Goal: Task Accomplishment & Management: Manage account settings

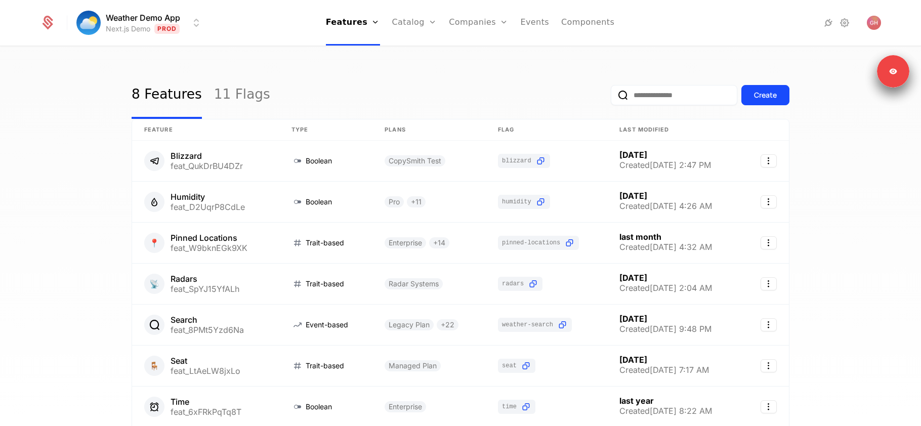
click at [434, 76] on div "8 Features 11 Flags Create" at bounding box center [461, 95] width 658 height 48
click at [422, 54] on link "Plans" at bounding box center [431, 56] width 52 height 12
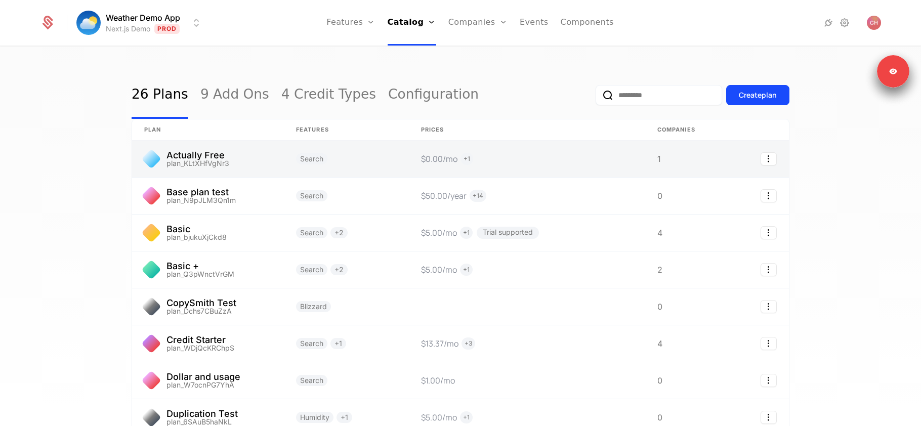
click at [538, 165] on link at bounding box center [527, 159] width 236 height 36
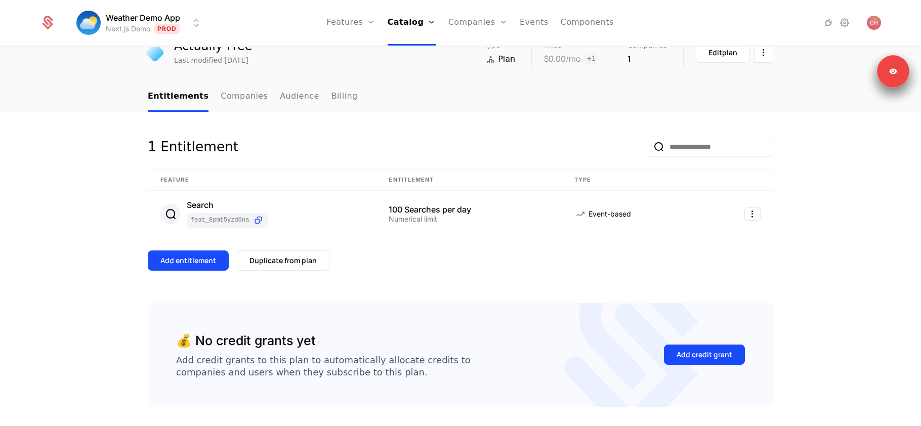
scroll to position [85, 0]
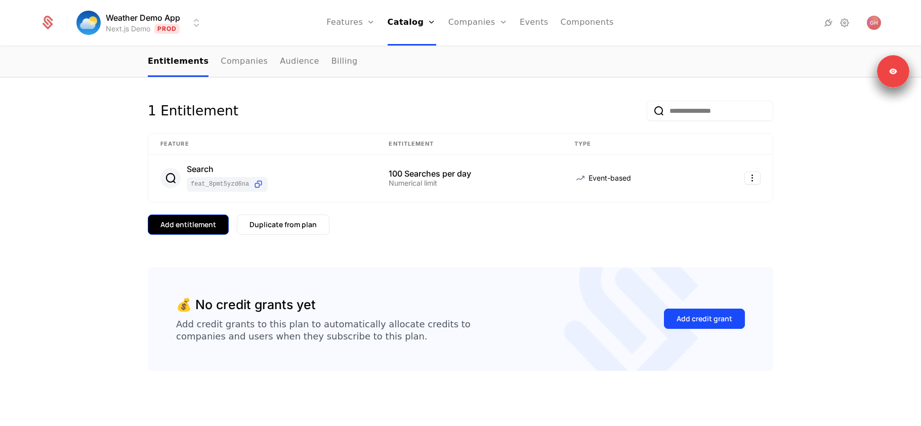
click at [189, 228] on div "Add entitlement" at bounding box center [188, 225] width 56 height 10
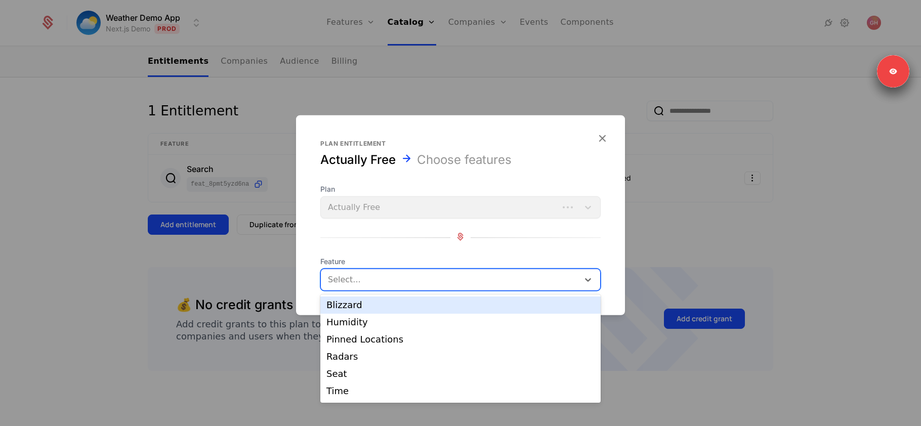
click at [381, 283] on div at bounding box center [451, 280] width 244 height 14
click at [376, 306] on div "Blizzard" at bounding box center [461, 305] width 268 height 9
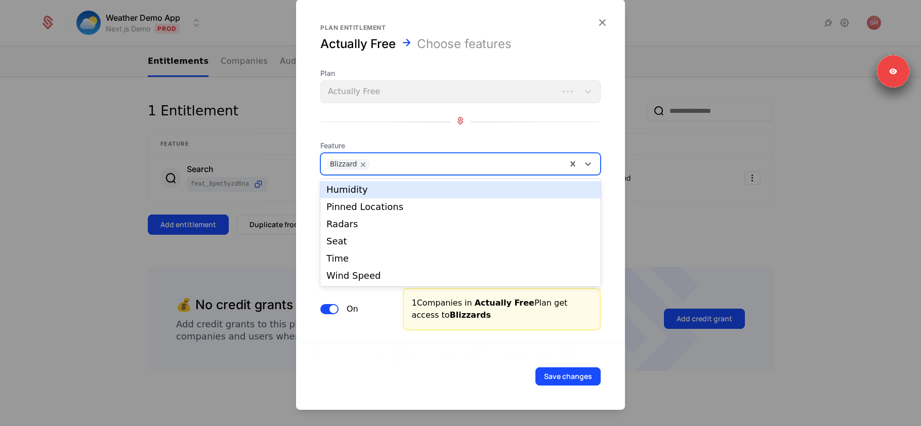
click at [408, 163] on div at bounding box center [468, 163] width 186 height 14
click at [403, 189] on div "Humidity" at bounding box center [461, 189] width 268 height 9
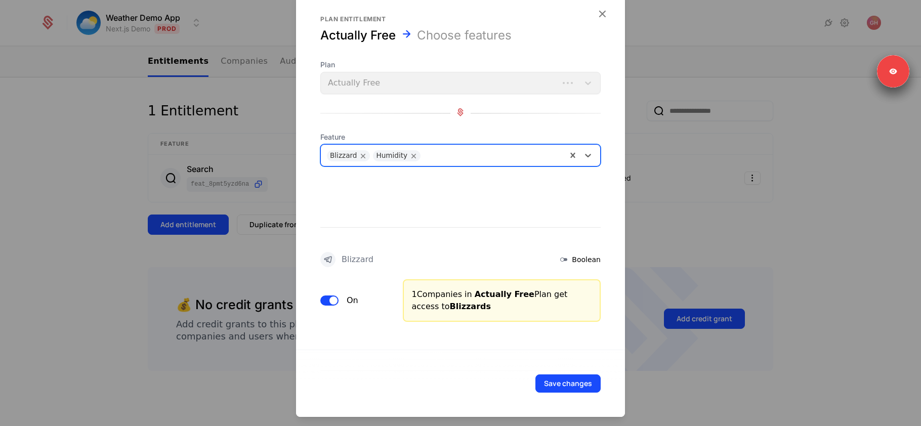
click at [499, 145] on div "Blizzard Humidity" at bounding box center [444, 155] width 246 height 20
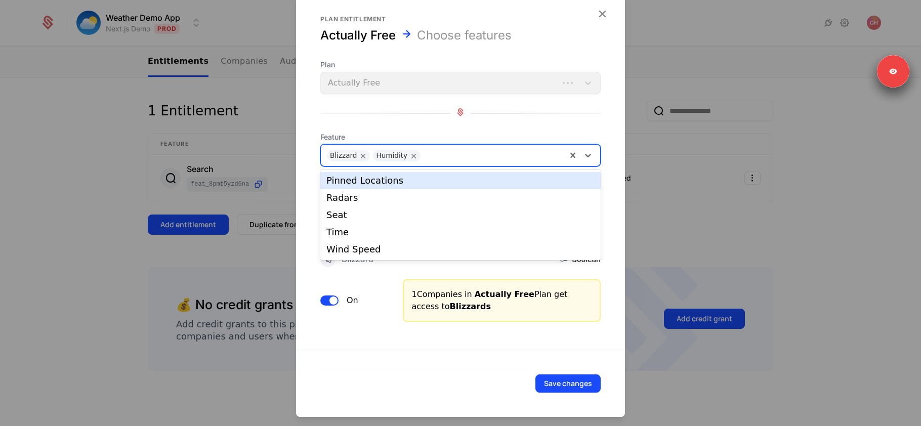
click at [472, 188] on div "Pinned Locations" at bounding box center [460, 180] width 280 height 17
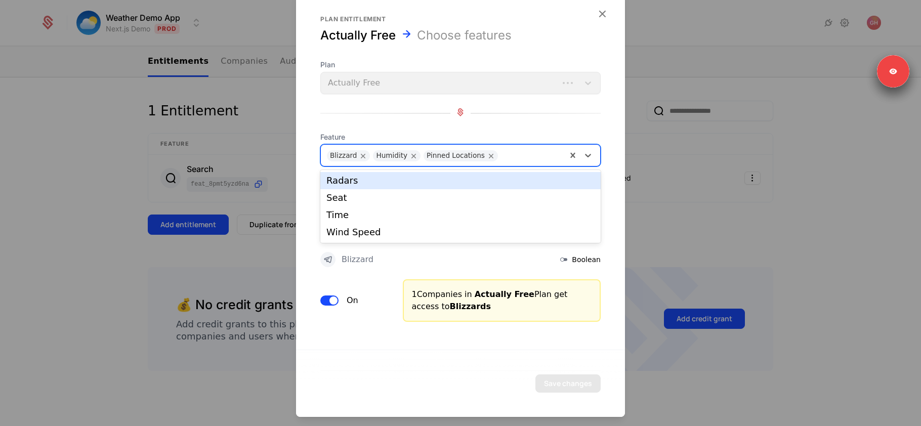
click at [532, 152] on div at bounding box center [532, 154] width 58 height 14
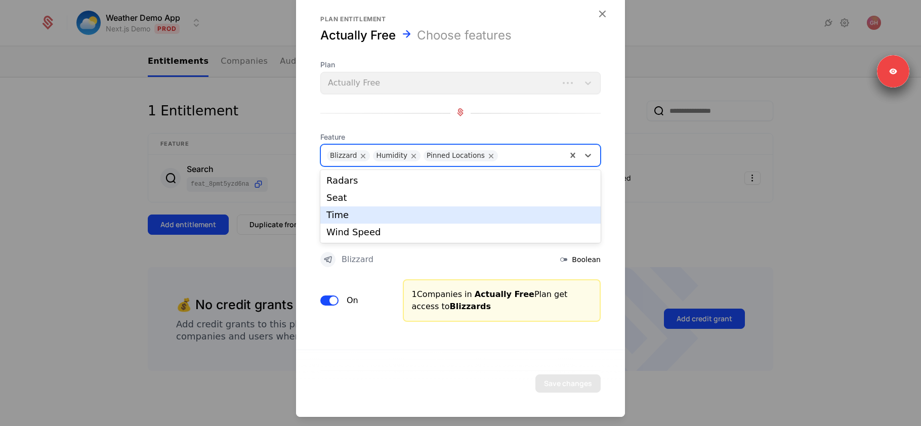
click at [499, 209] on div "Time" at bounding box center [460, 215] width 280 height 17
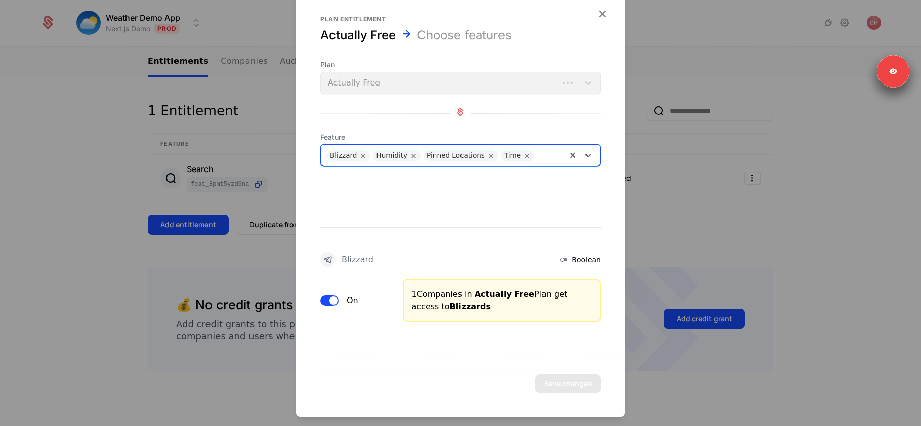
click at [545, 149] on div at bounding box center [550, 154] width 22 height 14
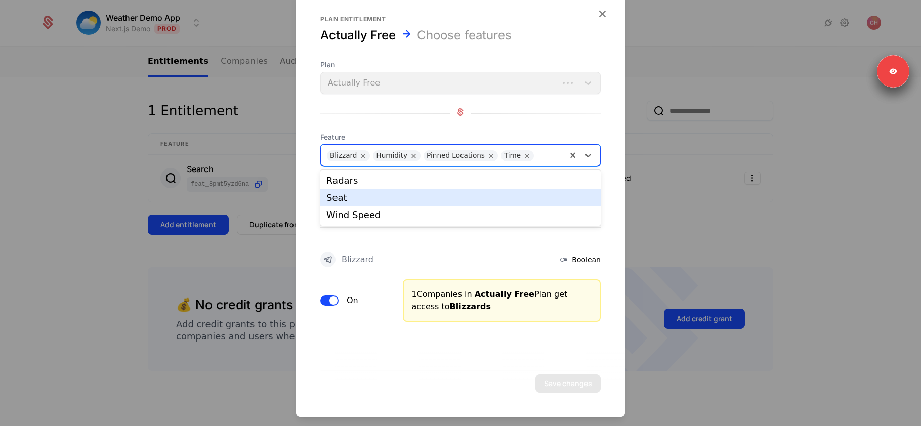
click at [533, 199] on div "Seat" at bounding box center [461, 197] width 268 height 9
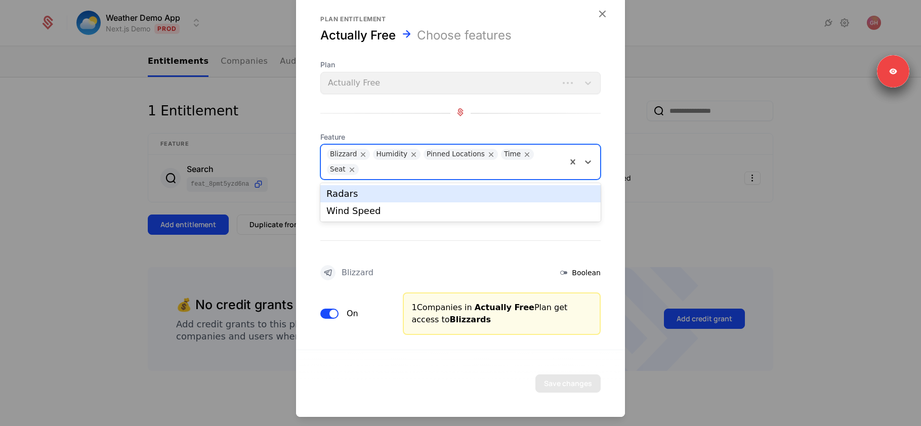
click at [542, 170] on div at bounding box center [462, 168] width 197 height 14
click at [523, 191] on div "Radars" at bounding box center [461, 193] width 268 height 9
click at [513, 170] on div at bounding box center [484, 168] width 154 height 14
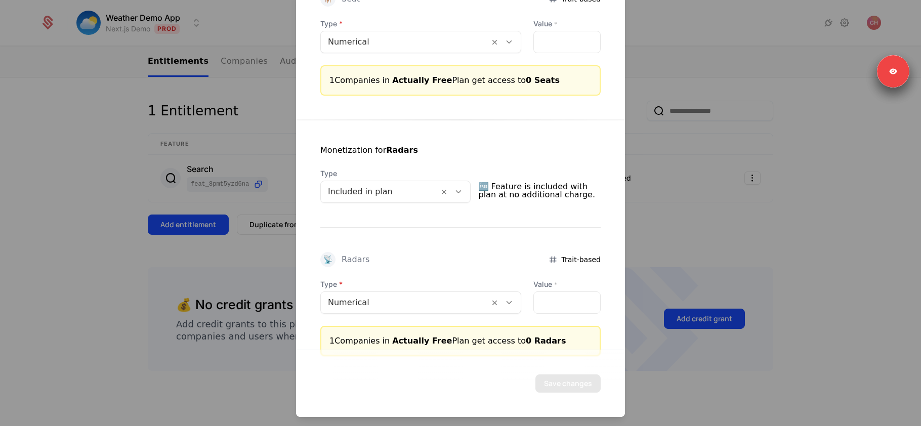
scroll to position [1066, 0]
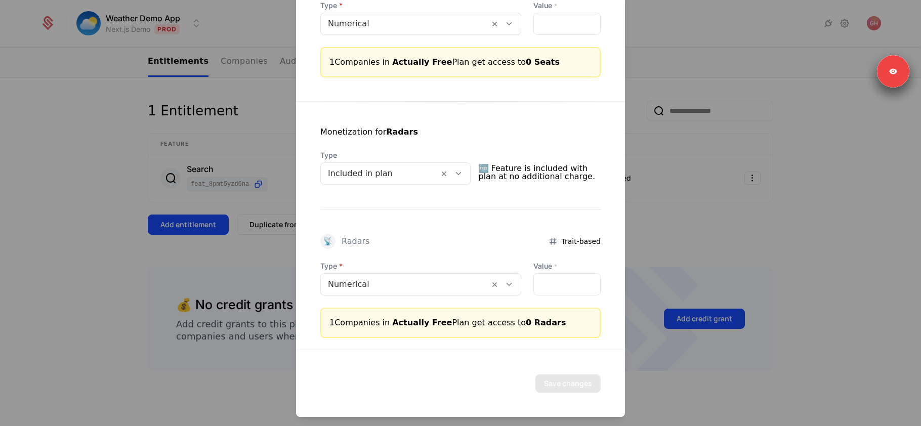
click at [363, 174] on div at bounding box center [380, 174] width 104 height 14
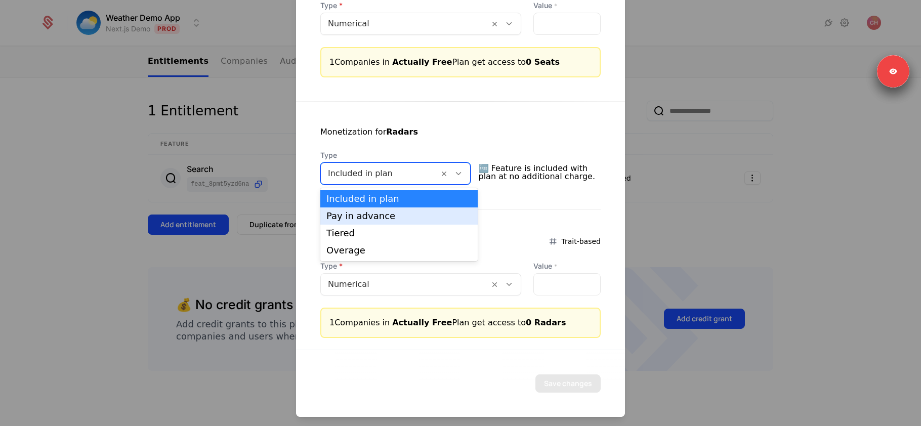
click at [369, 221] on div "Pay in advance" at bounding box center [399, 216] width 145 height 9
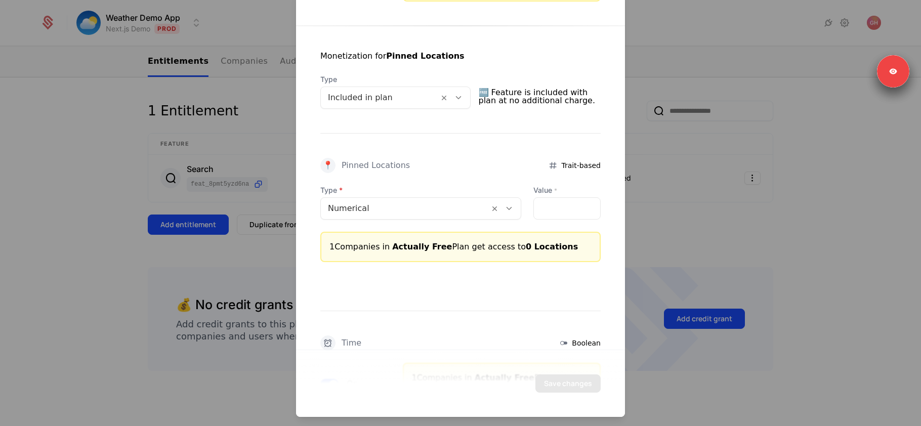
scroll to position [474, 0]
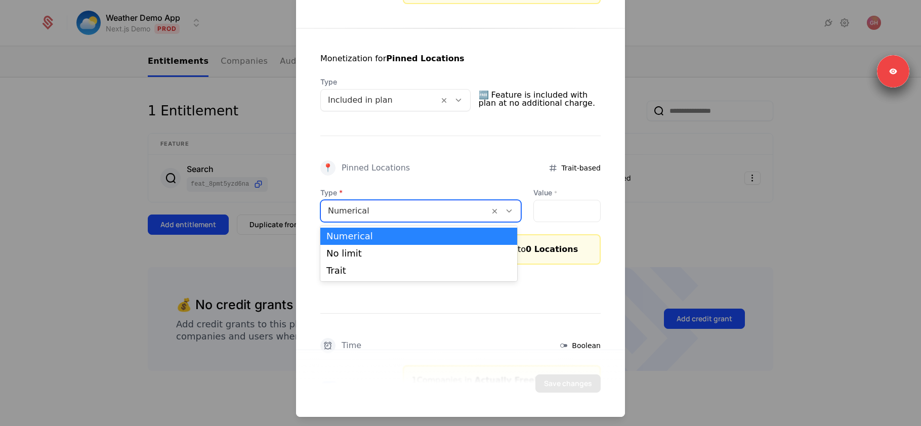
click at [444, 210] on div at bounding box center [405, 211] width 154 height 14
click at [427, 253] on div "No limit" at bounding box center [419, 253] width 185 height 9
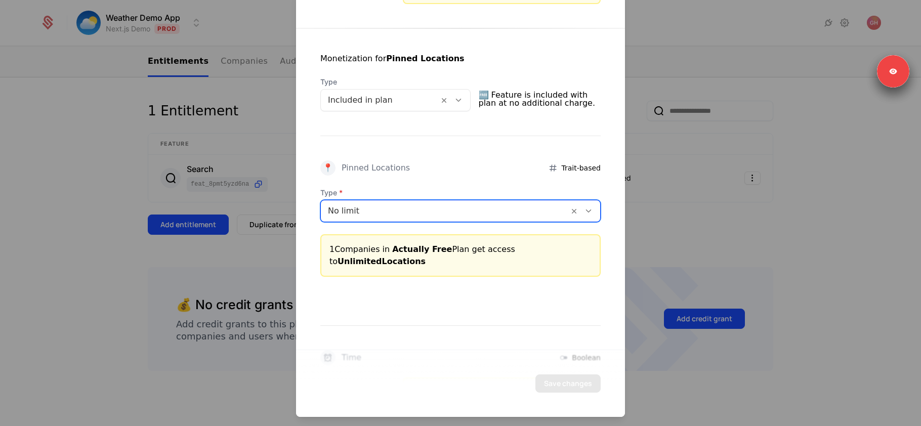
click at [433, 198] on div "Type option No limit, selected. No limit" at bounding box center [460, 205] width 280 height 34
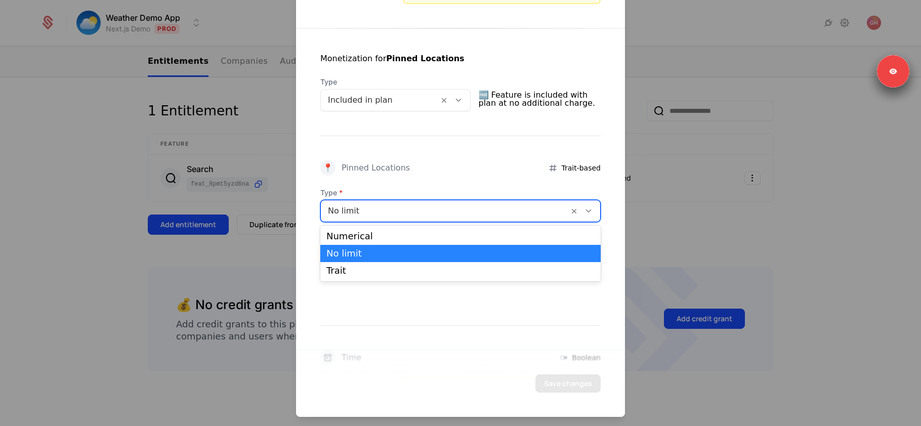
click at [432, 211] on div at bounding box center [445, 211] width 234 height 14
click at [417, 270] on div "Trait" at bounding box center [461, 270] width 268 height 9
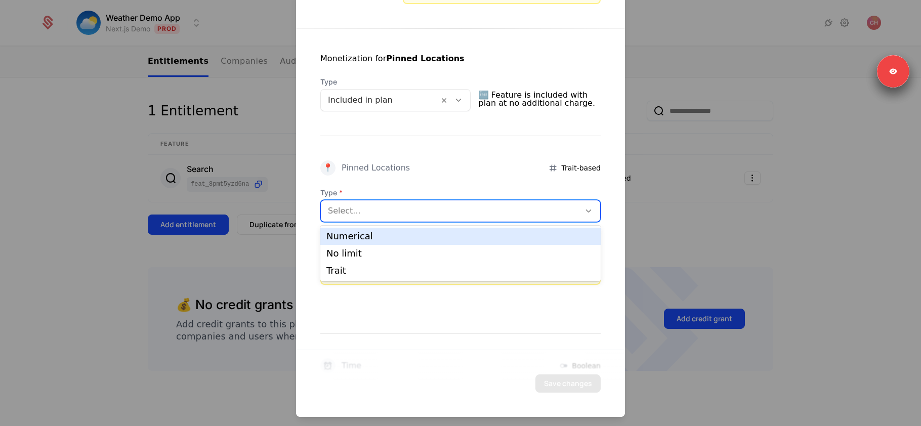
click at [425, 208] on div at bounding box center [450, 211] width 245 height 14
click at [428, 234] on div "Numerical" at bounding box center [461, 236] width 268 height 9
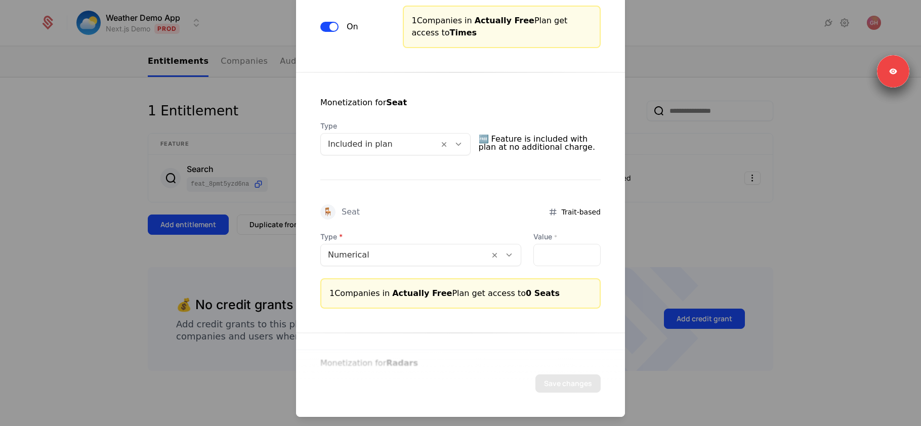
scroll to position [837, 0]
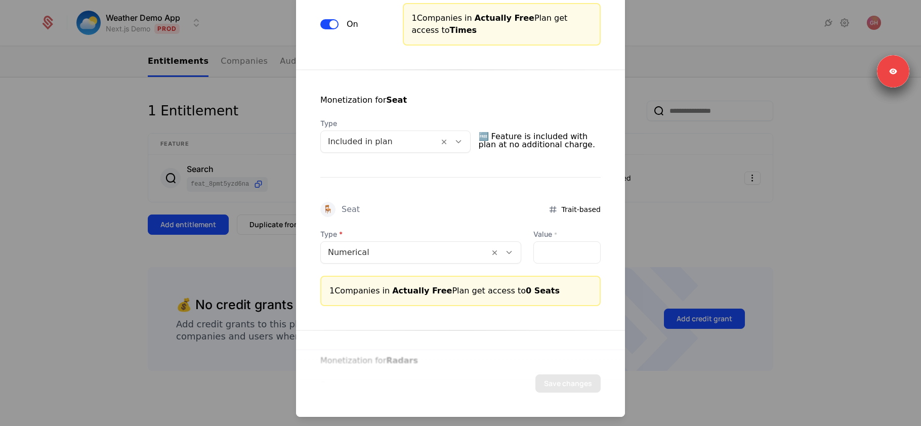
click at [391, 135] on div at bounding box center [380, 142] width 104 height 14
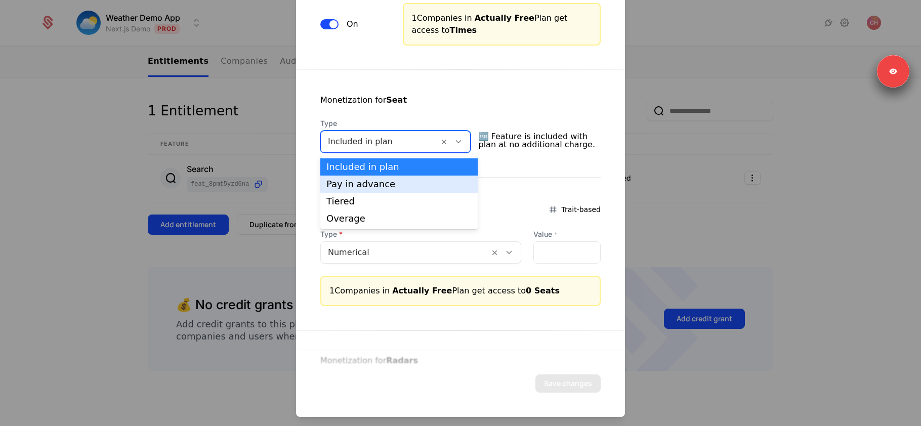
click at [380, 187] on div "Pay in advance" at bounding box center [399, 184] width 145 height 9
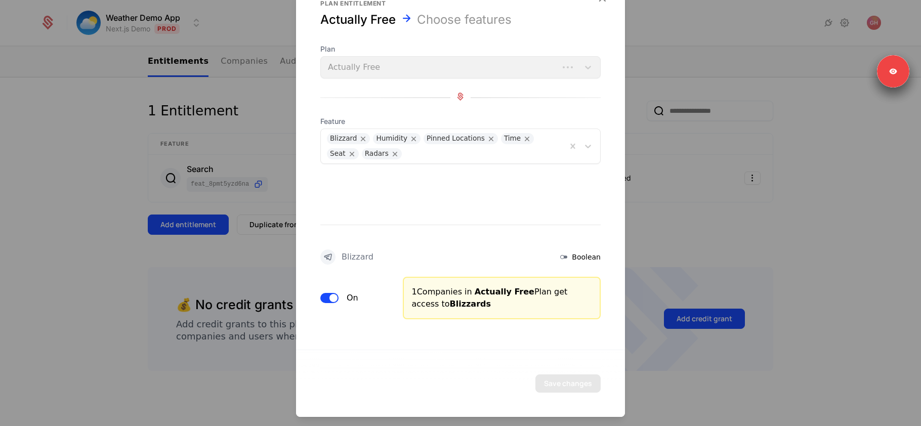
scroll to position [0, 0]
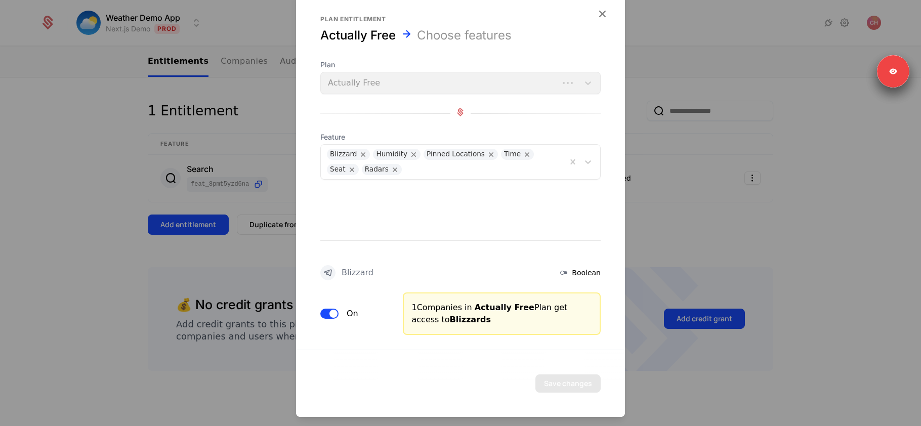
click at [199, 162] on div at bounding box center [460, 213] width 921 height 426
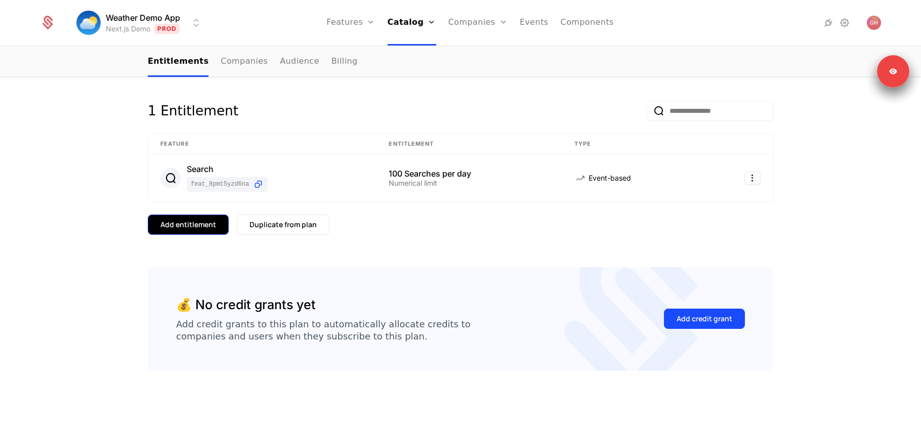
click at [175, 222] on div "Add entitlement" at bounding box center [188, 225] width 56 height 10
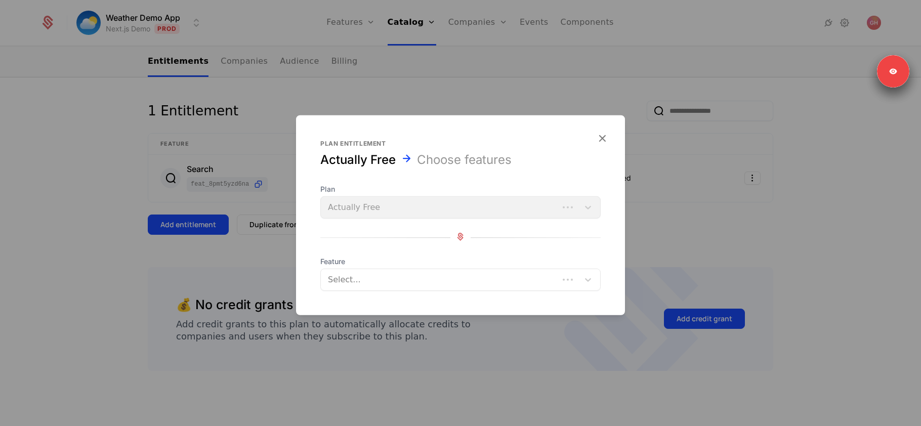
click at [187, 234] on div at bounding box center [460, 213] width 921 height 426
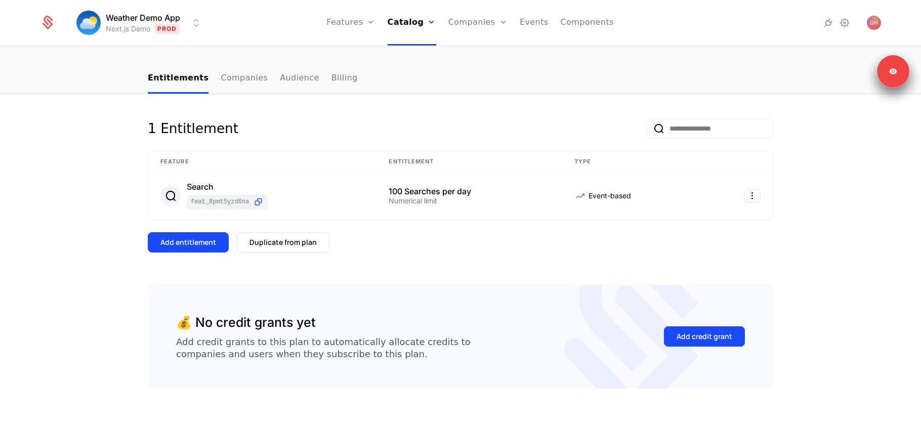
scroll to position [86, 0]
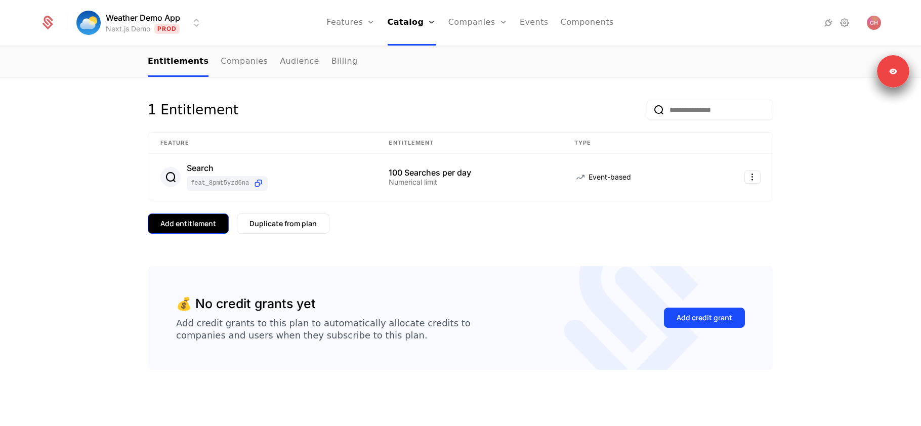
click at [168, 227] on div "Add entitlement" at bounding box center [188, 224] width 56 height 10
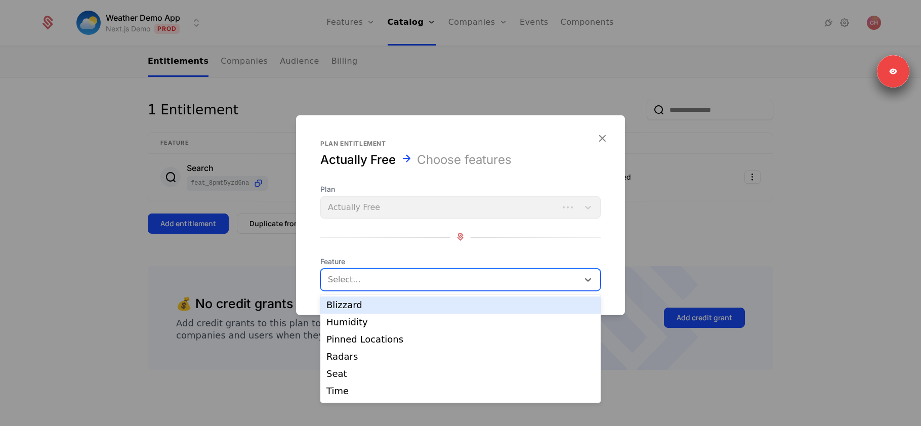
click at [350, 278] on div at bounding box center [451, 280] width 244 height 14
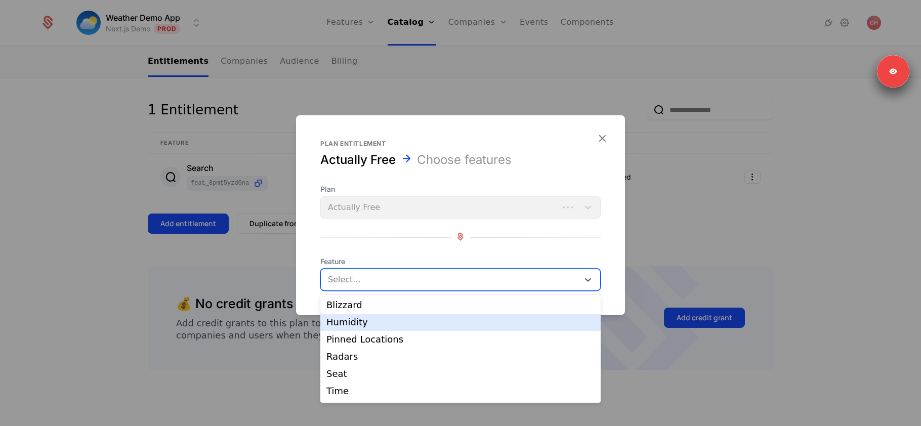
click at [342, 315] on div "Humidity" at bounding box center [460, 322] width 280 height 17
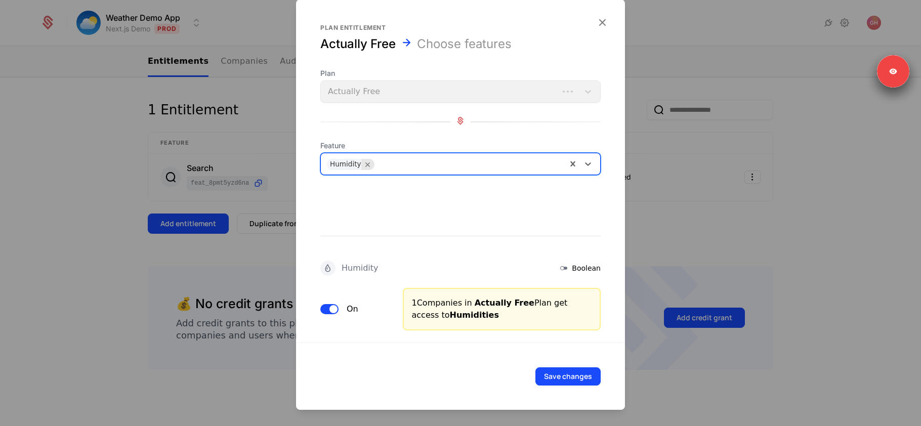
click at [364, 162] on icon "Remove Humidity" at bounding box center [368, 164] width 9 height 9
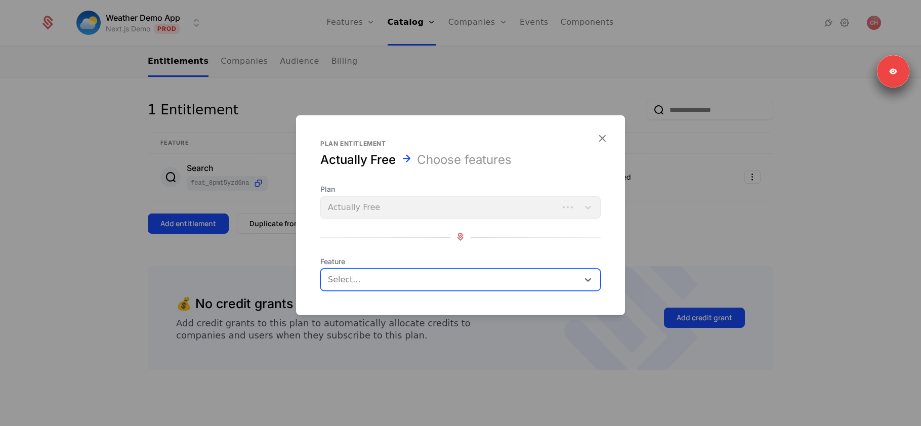
click at [445, 275] on div at bounding box center [451, 280] width 244 height 14
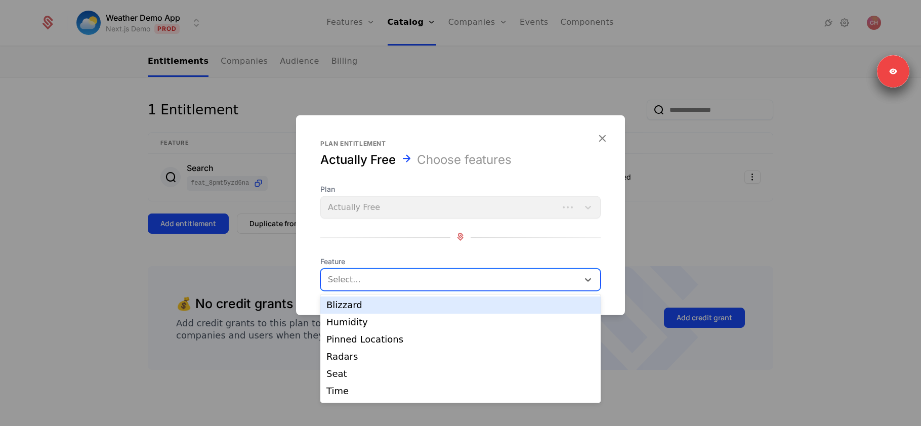
click at [424, 313] on div "Blizzard" at bounding box center [460, 305] width 280 height 17
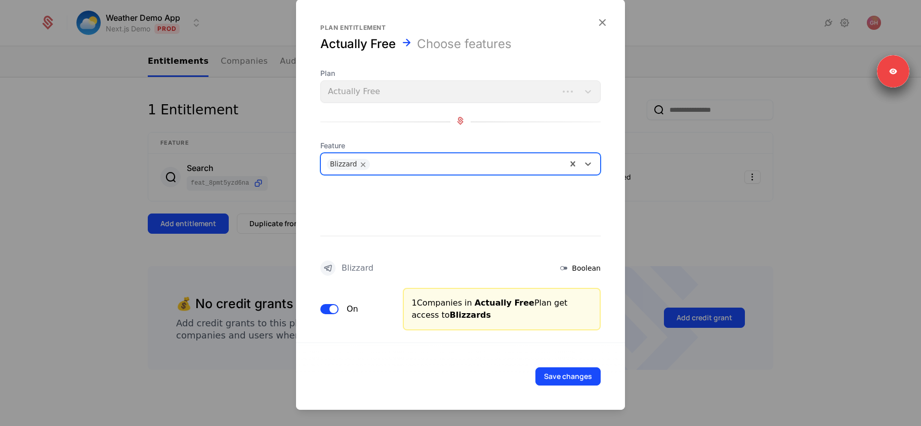
click at [427, 153] on div "Blizzard" at bounding box center [460, 164] width 280 height 22
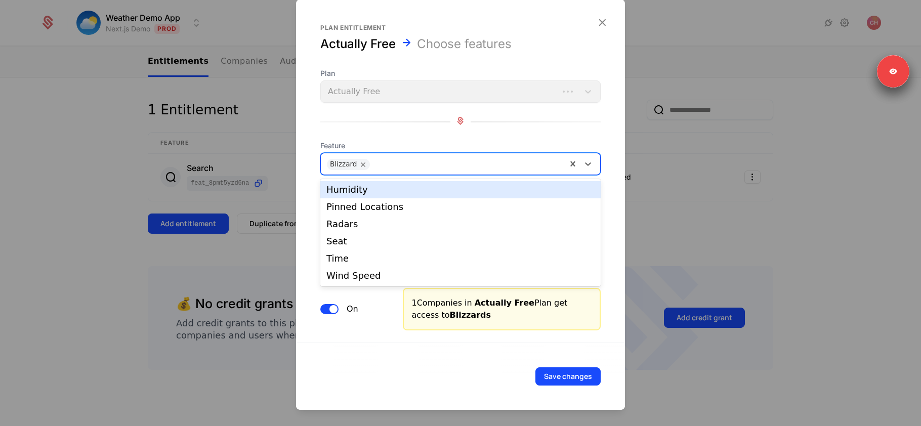
click at [413, 189] on div "Humidity" at bounding box center [461, 189] width 268 height 9
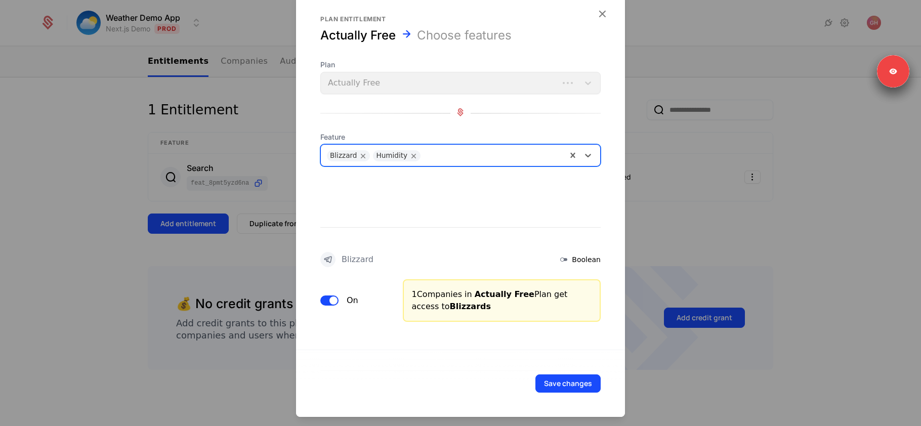
click at [432, 149] on div at bounding box center [493, 154] width 135 height 14
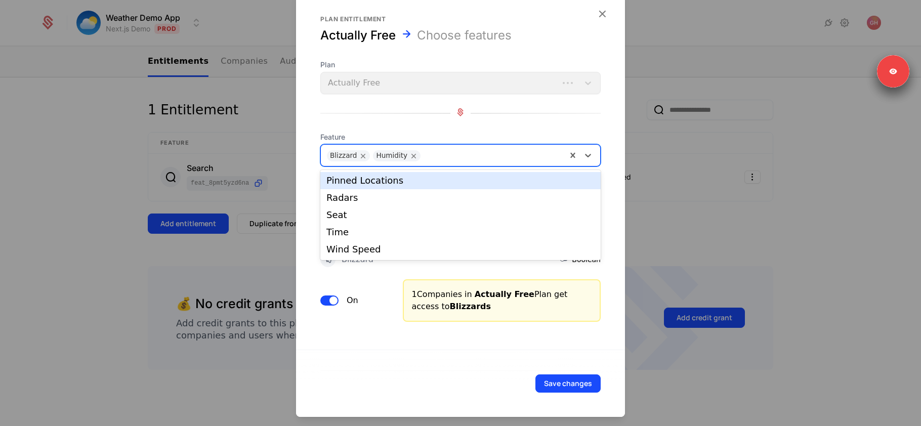
click at [430, 180] on div "Pinned Locations" at bounding box center [461, 180] width 268 height 9
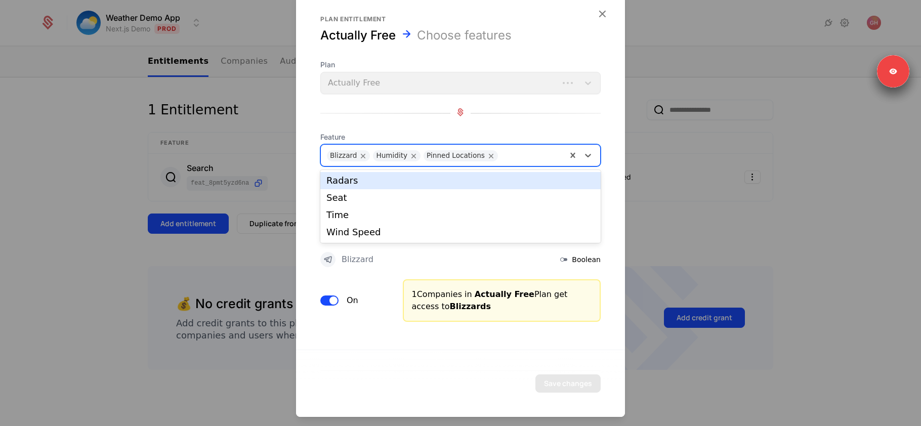
click at [524, 158] on div at bounding box center [532, 154] width 58 height 14
click at [510, 178] on div "Radars" at bounding box center [461, 180] width 268 height 9
click at [546, 159] on div at bounding box center [553, 154] width 15 height 14
click at [531, 175] on div "Seat" at bounding box center [460, 180] width 280 height 17
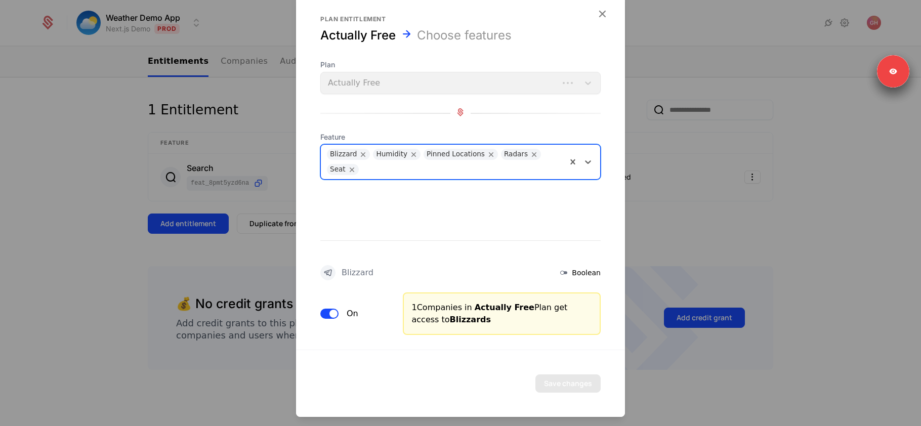
click at [544, 170] on div at bounding box center [462, 168] width 197 height 14
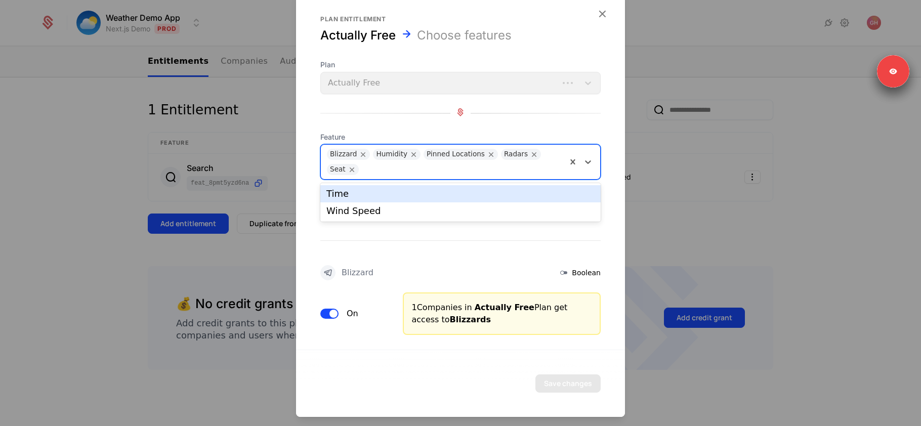
click at [522, 191] on div "Time" at bounding box center [461, 193] width 268 height 9
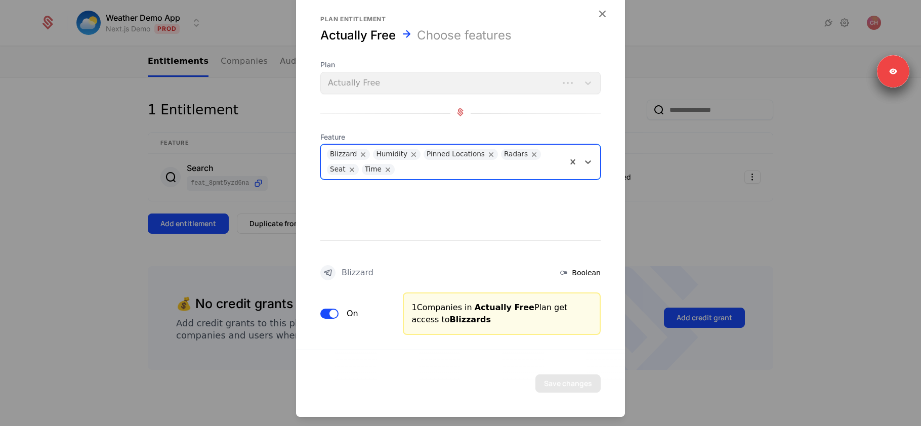
click at [511, 171] on div at bounding box center [480, 168] width 161 height 14
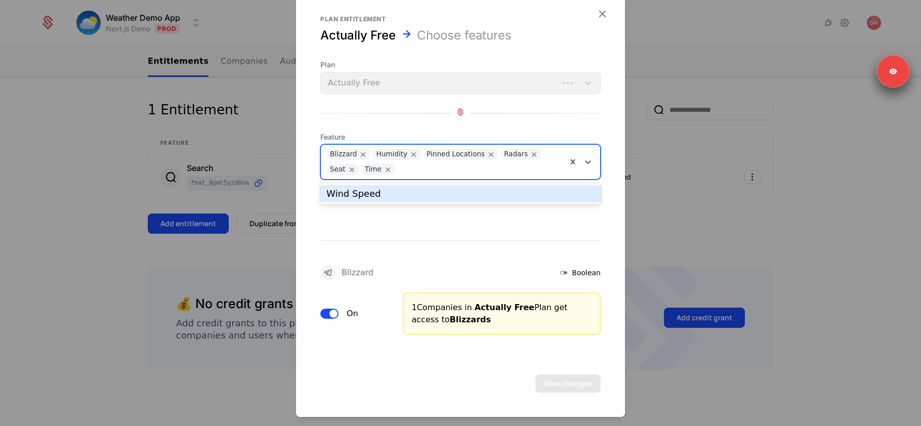
click at [507, 167] on div at bounding box center [480, 168] width 161 height 14
click at [487, 187] on div "Wind Speed" at bounding box center [460, 193] width 280 height 17
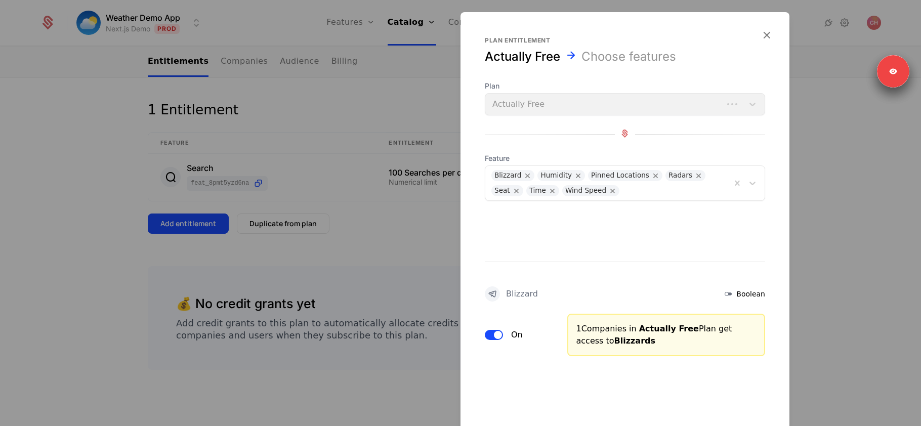
scroll to position [1221, 0]
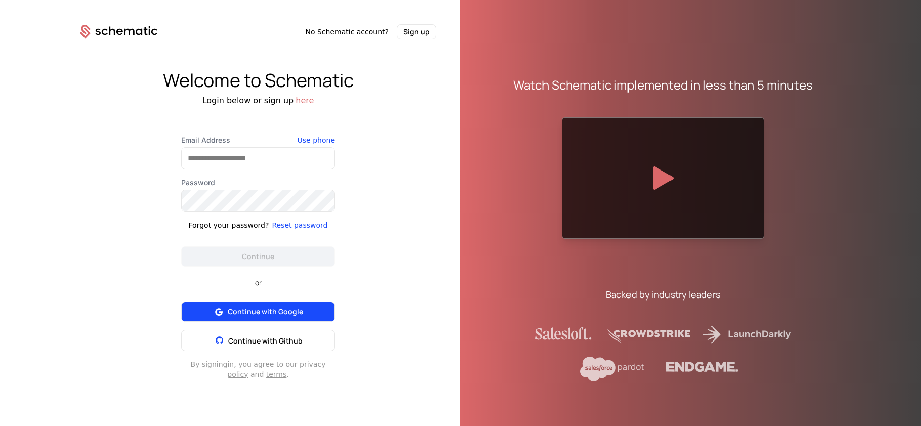
click at [251, 315] on span "Continue with Google" at bounding box center [265, 312] width 75 height 10
